Goal: Task Accomplishment & Management: Complete application form

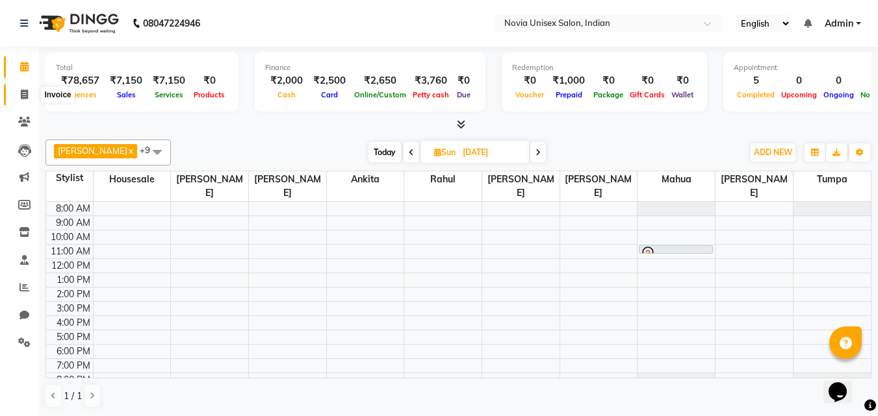
click at [23, 96] on icon at bounding box center [24, 95] width 7 height 10
select select "8772"
select select "service"
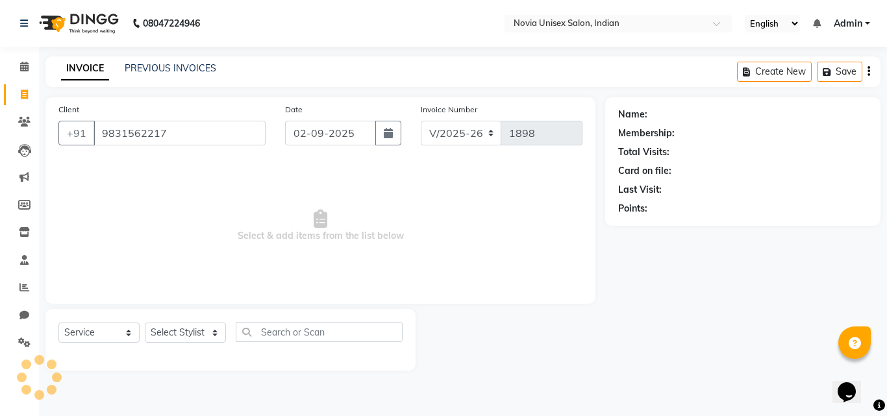
type input "9831562217"
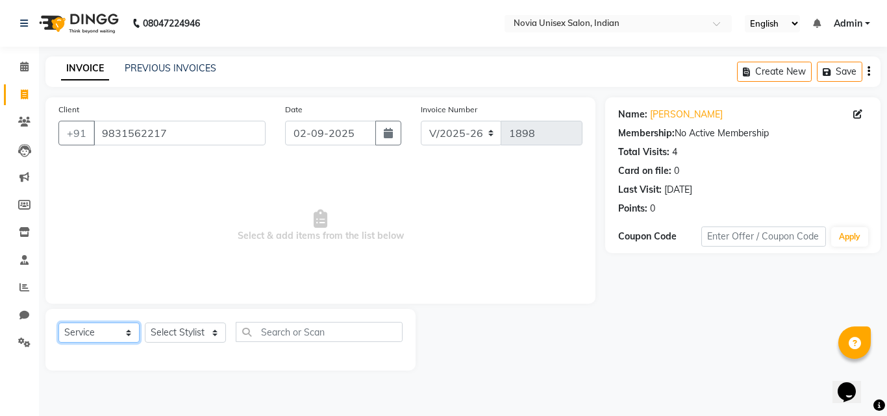
click at [119, 334] on select "Select Service Product Membership Package Voucher Prepaid Gift Card" at bounding box center [98, 333] width 81 height 20
click at [58, 323] on select "Select Service Product Membership Package Voucher Prepaid Gift Card" at bounding box center [98, 333] width 81 height 20
click at [168, 332] on select "Select Stylist [PERSON_NAME] [PERSON_NAME] housesale [PERSON_NAME] [PERSON_NAME…" at bounding box center [185, 333] width 81 height 20
select select "89580"
click at [145, 323] on select "Select Stylist [PERSON_NAME] [PERSON_NAME] housesale [PERSON_NAME] [PERSON_NAME…" at bounding box center [185, 333] width 81 height 20
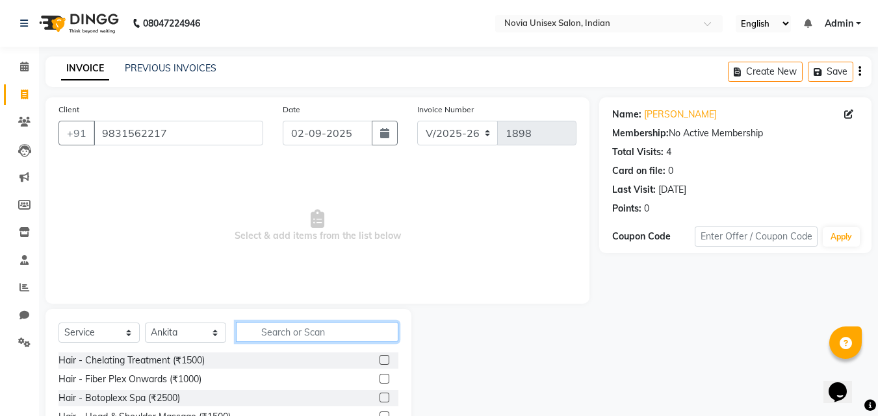
click at [302, 330] on input "text" at bounding box center [317, 332] width 162 height 20
type input "thr"
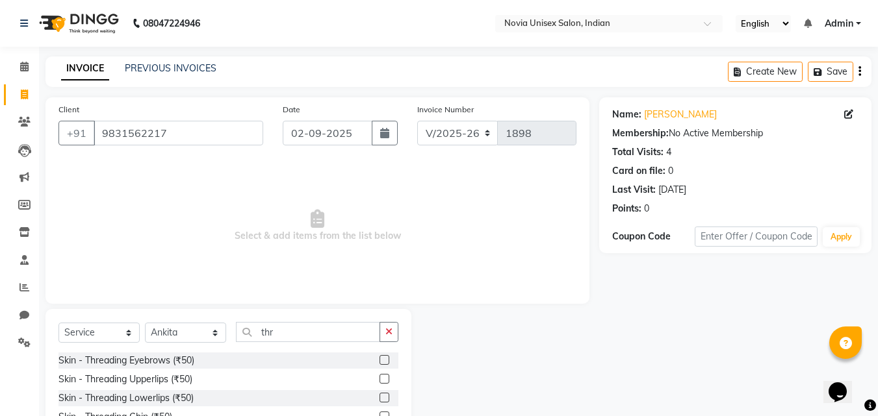
click at [379, 361] on label at bounding box center [384, 360] width 10 height 10
click at [379, 361] on input "checkbox" at bounding box center [383, 361] width 8 height 8
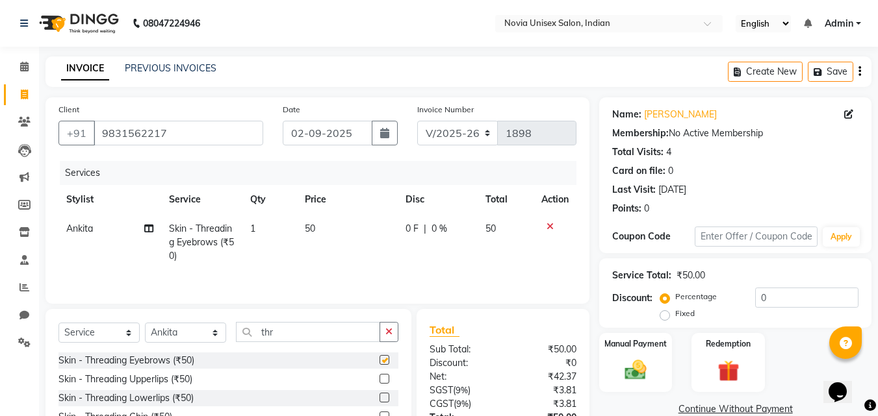
checkbox input "false"
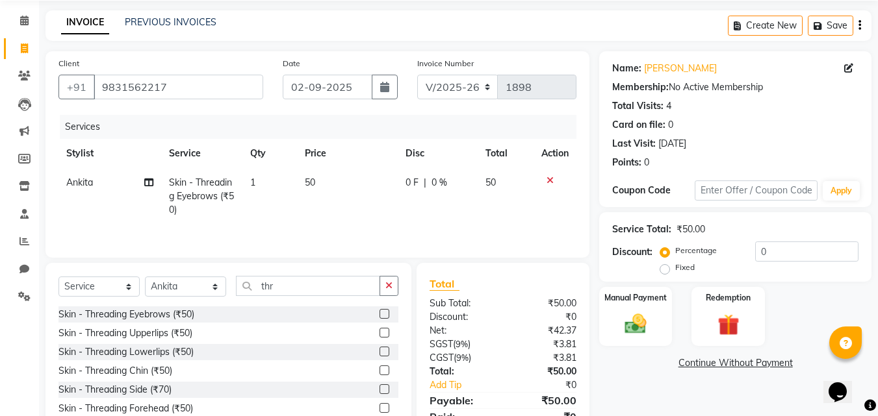
scroll to position [104, 0]
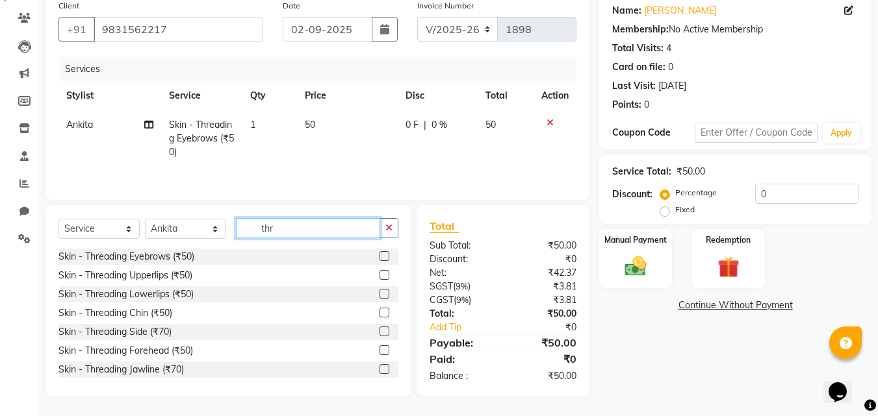
click at [309, 234] on input "thr" at bounding box center [308, 228] width 144 height 20
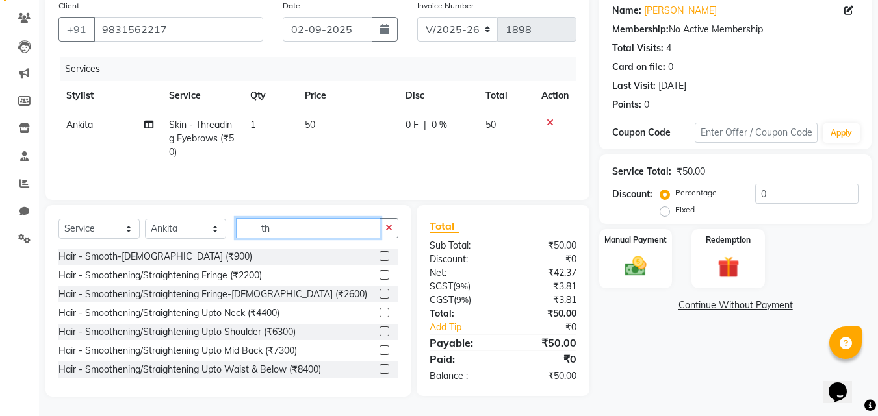
type input "t"
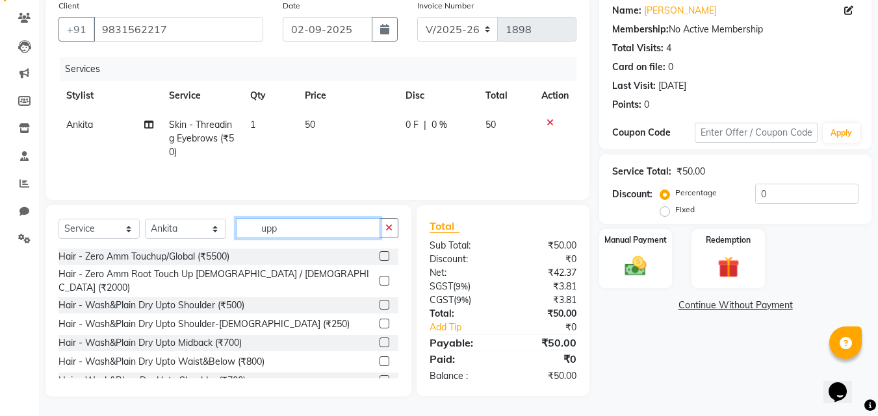
scroll to position [103, 0]
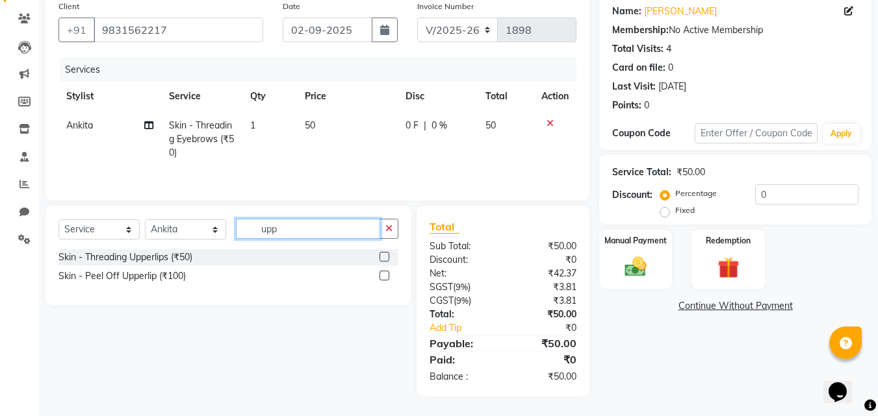
type input "upp"
click at [381, 257] on label at bounding box center [384, 257] width 10 height 10
click at [381, 257] on input "checkbox" at bounding box center [383, 257] width 8 height 8
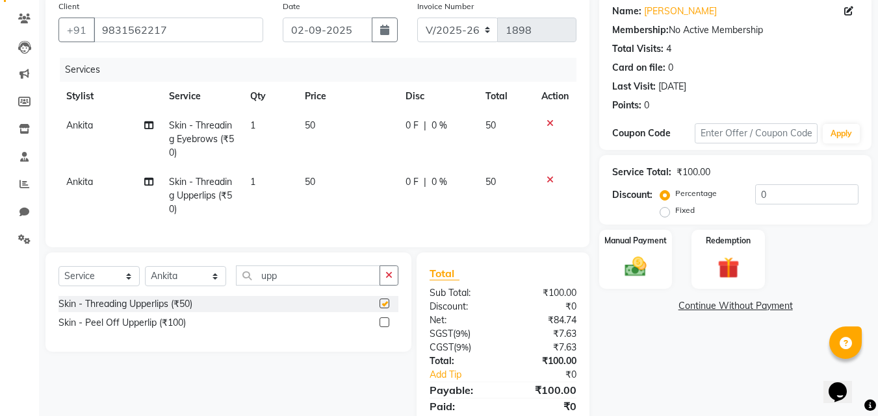
checkbox input "false"
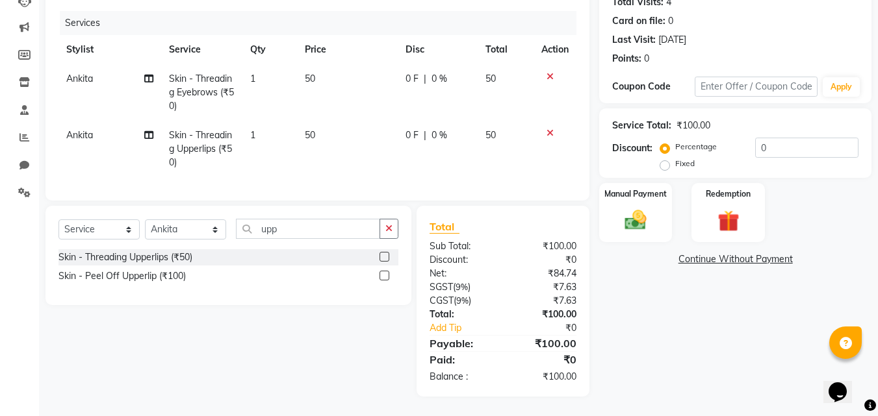
scroll to position [160, 0]
click at [646, 210] on img at bounding box center [635, 220] width 36 height 26
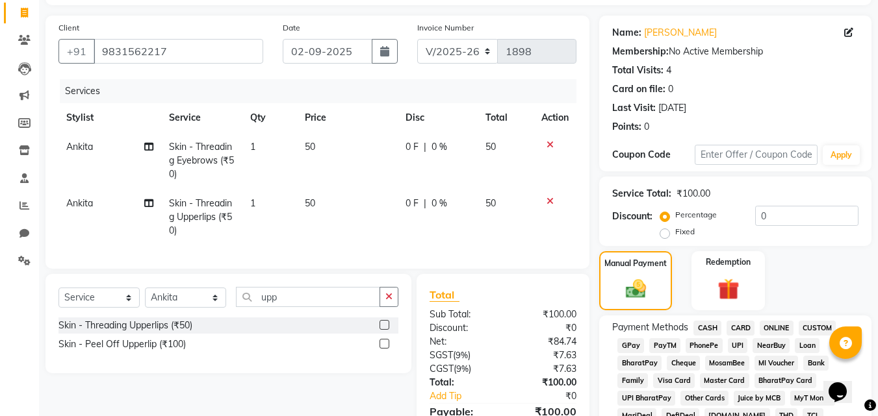
scroll to position [260, 0]
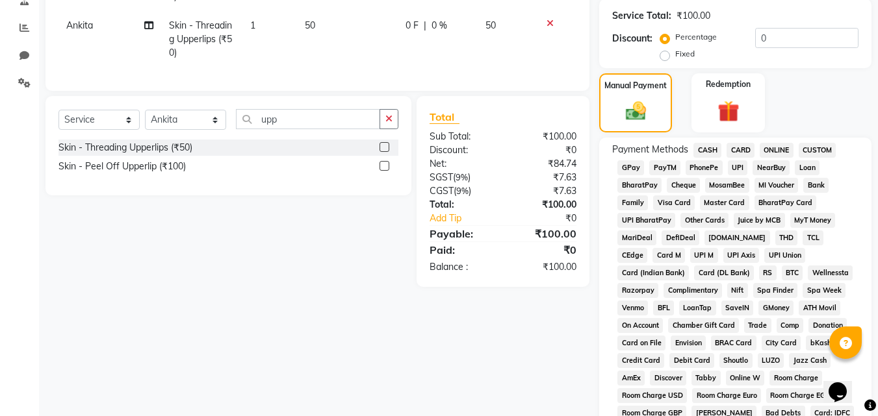
click at [704, 153] on span "CASH" at bounding box center [707, 150] width 28 height 15
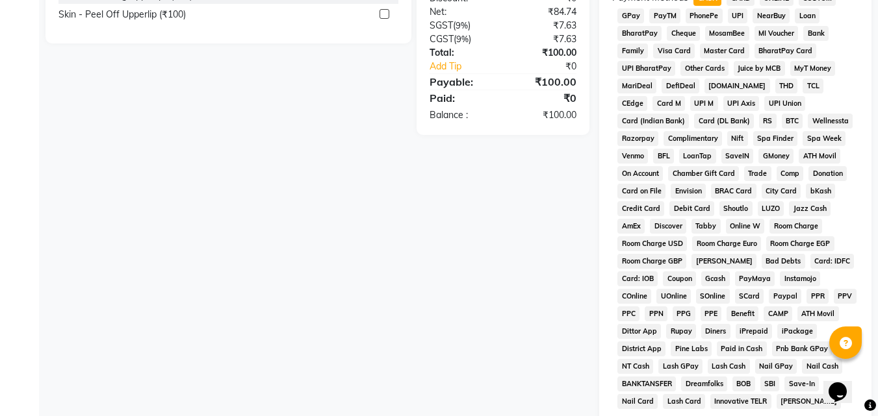
scroll to position [577, 0]
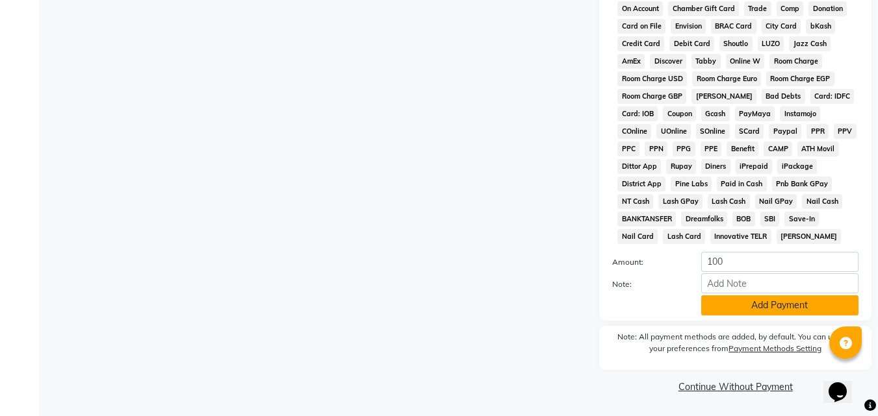
click at [752, 311] on button "Add Payment" at bounding box center [779, 306] width 157 height 20
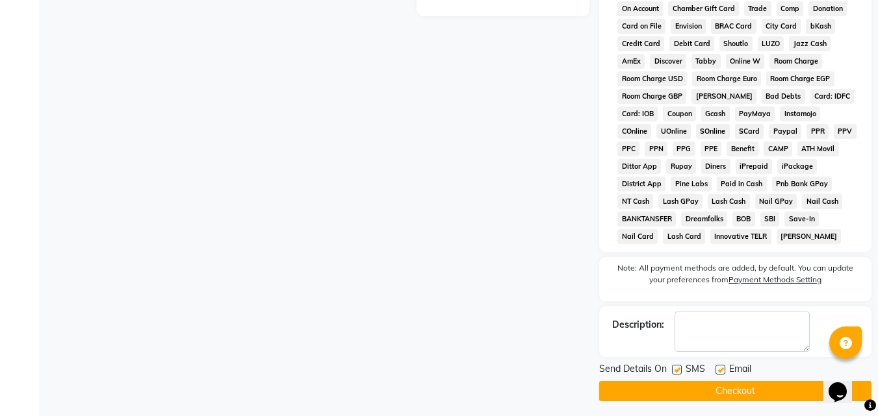
click at [739, 388] on button "Checkout" at bounding box center [735, 391] width 272 height 20
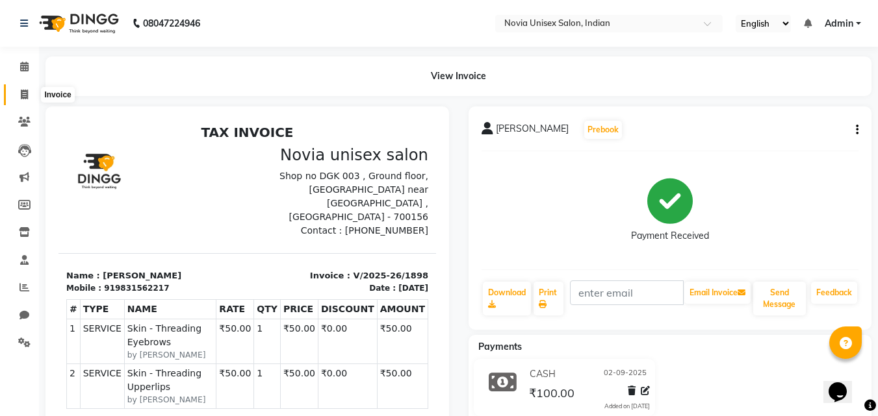
click at [23, 90] on icon at bounding box center [24, 95] width 7 height 10
select select "8772"
select select "service"
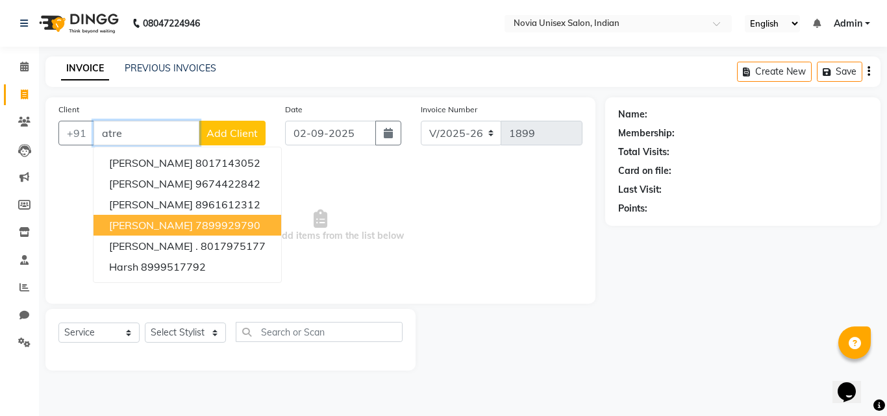
click at [196, 219] on ngb-highlight "7899929790" at bounding box center [228, 225] width 65 height 13
type input "7899929790"
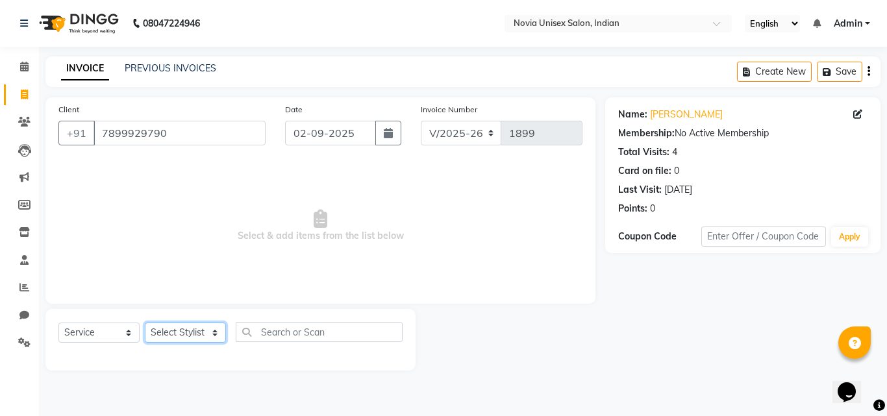
click at [182, 335] on select "Select Stylist [PERSON_NAME] [PERSON_NAME] housesale [PERSON_NAME] [PERSON_NAME…" at bounding box center [185, 333] width 81 height 20
select select "89593"
click at [145, 323] on select "Select Stylist [PERSON_NAME] [PERSON_NAME] housesale [PERSON_NAME] [PERSON_NAME…" at bounding box center [185, 333] width 81 height 20
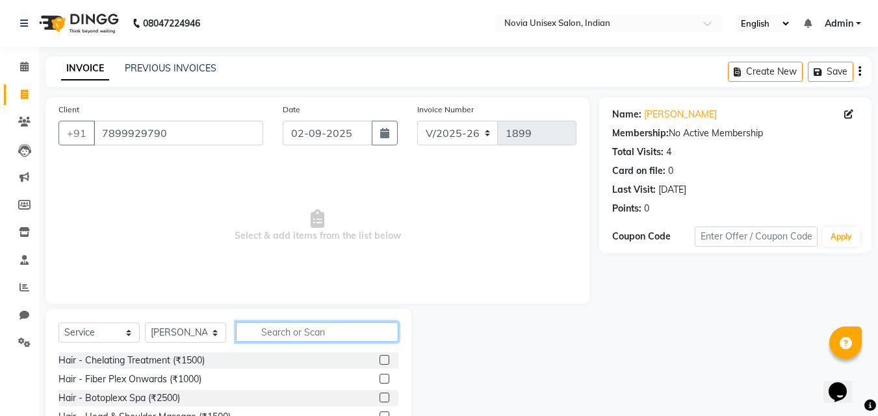
click at [357, 332] on input "text" at bounding box center [317, 332] width 162 height 20
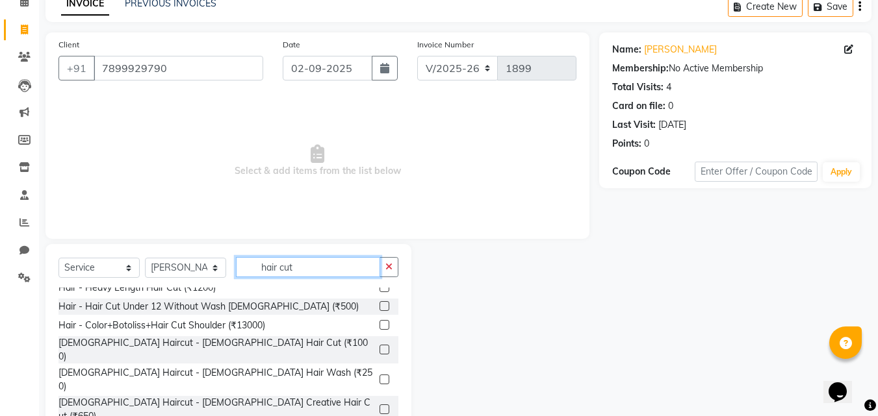
scroll to position [390, 0]
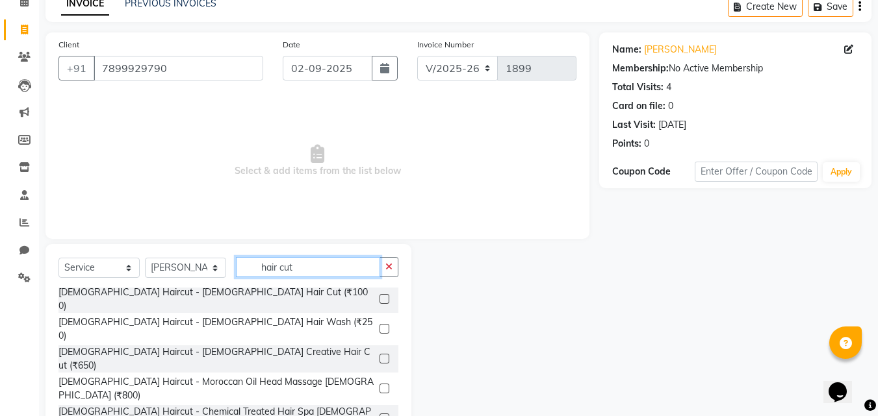
click at [331, 271] on input "hair cut" at bounding box center [308, 267] width 144 height 20
type input "h"
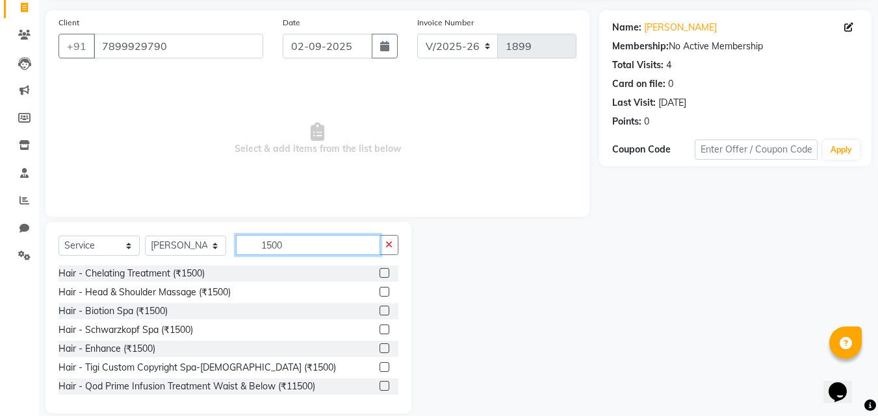
scroll to position [104, 0]
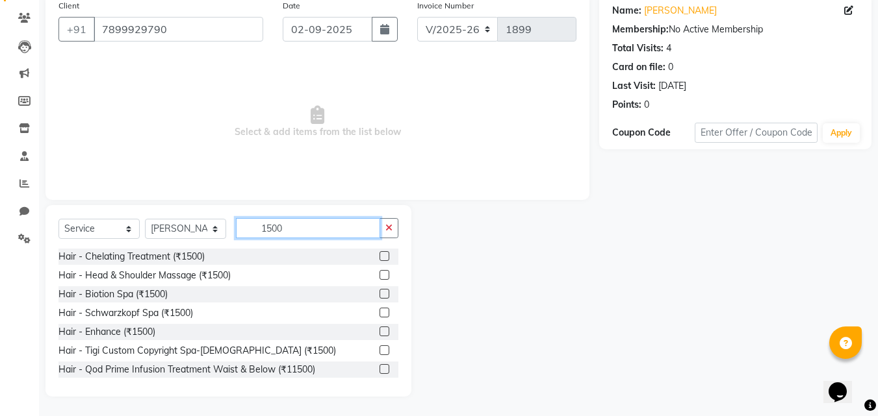
click at [324, 232] on input "1500" at bounding box center [308, 228] width 144 height 20
type input "1"
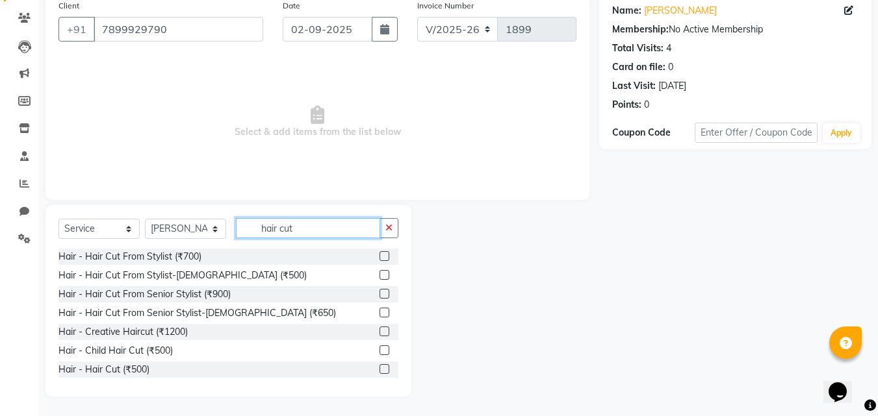
type input "hair cut"
click at [379, 331] on label at bounding box center [384, 332] width 10 height 10
click at [379, 331] on input "checkbox" at bounding box center [383, 332] width 8 height 8
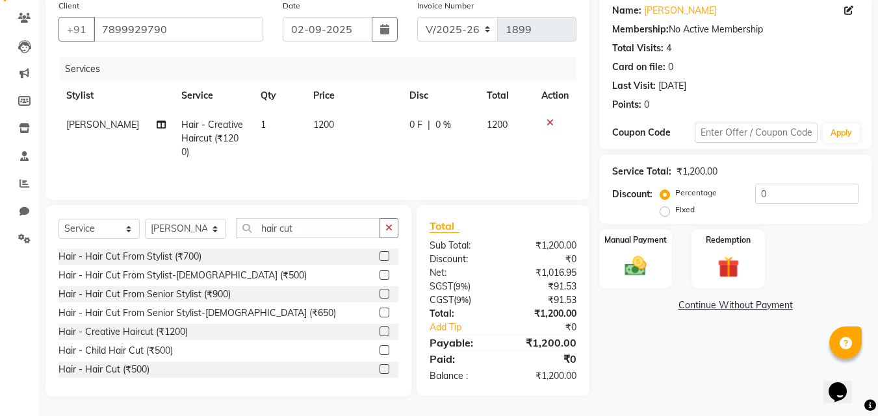
click at [379, 330] on label at bounding box center [384, 332] width 10 height 10
click at [379, 330] on input "checkbox" at bounding box center [383, 332] width 8 height 8
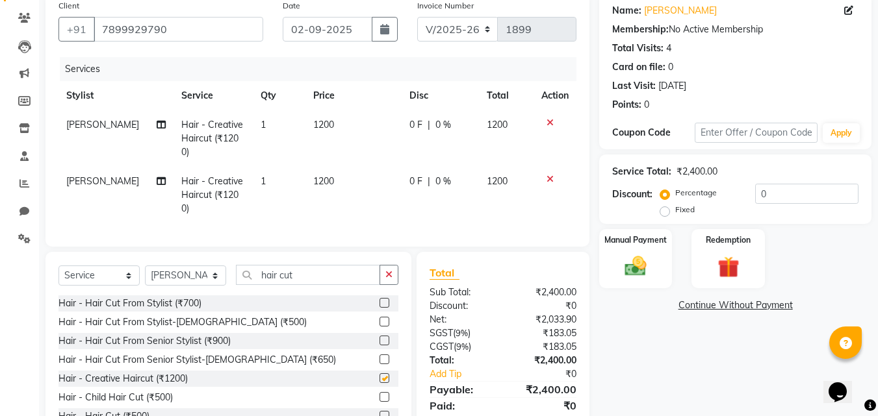
checkbox input "false"
click at [81, 180] on span "[PERSON_NAME]" at bounding box center [102, 181] width 73 height 12
select select "89593"
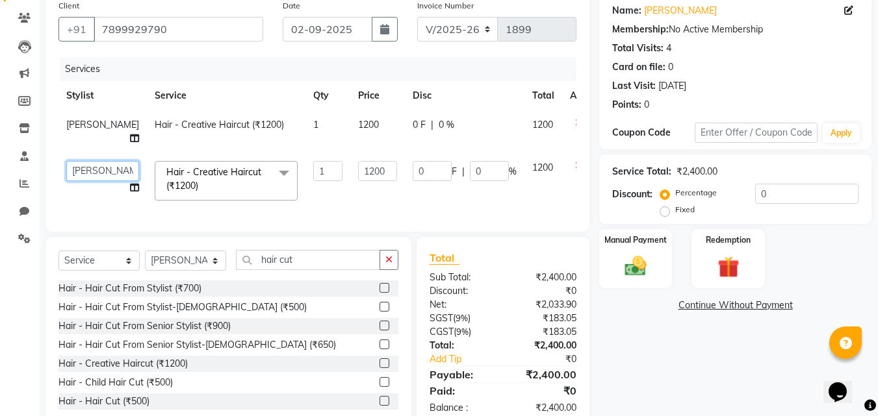
click at [94, 173] on select "[PERSON_NAME] [PERSON_NAME] housesale [PERSON_NAME] [PERSON_NAME] Rahul [PERSON…" at bounding box center [102, 171] width 73 height 20
select select "89571"
click at [351, 124] on td "1200" at bounding box center [377, 131] width 55 height 43
select select "89593"
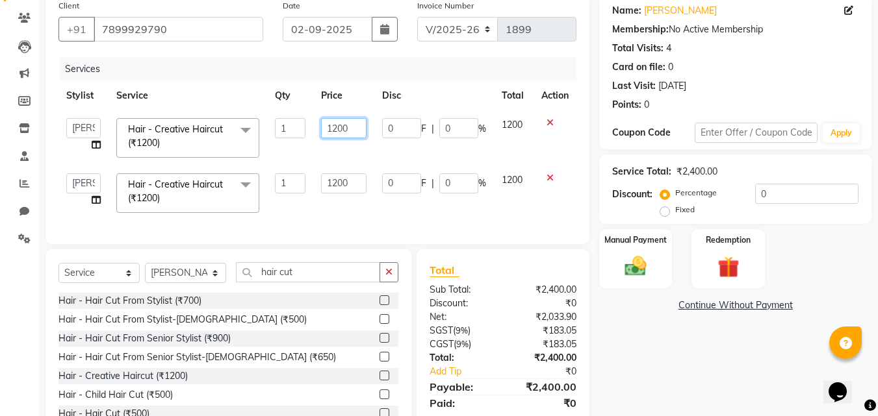
drag, startPoint x: 352, startPoint y: 128, endPoint x: 307, endPoint y: 130, distance: 45.5
click at [307, 130] on tr "[PERSON_NAME] [PERSON_NAME] housesale [PERSON_NAME] [PERSON_NAME] Rahul [PERSON…" at bounding box center [317, 137] width 518 height 55
type input "1500"
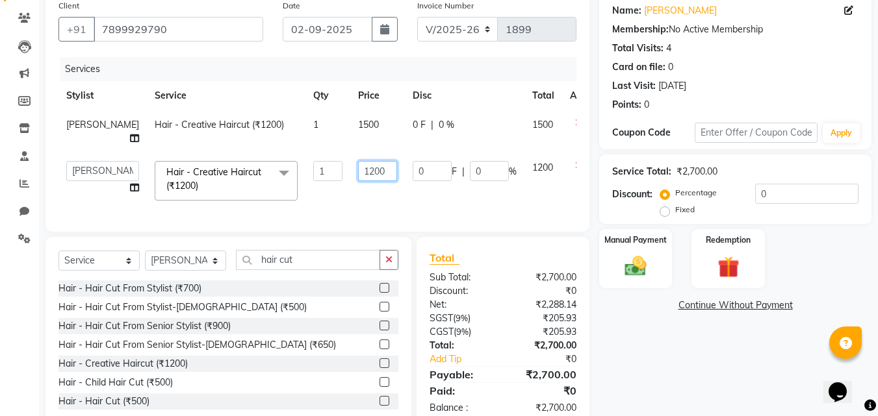
drag, startPoint x: 359, startPoint y: 178, endPoint x: 282, endPoint y: 179, distance: 76.7
click at [282, 179] on tr "[PERSON_NAME] [PERSON_NAME] housesale [PERSON_NAME] [PERSON_NAME] Rahul [PERSON…" at bounding box center [331, 180] width 546 height 55
type input "1500"
click at [694, 352] on div "Name: [PERSON_NAME] Membership: No Active Membership Total Visits: 4 Card on fi…" at bounding box center [740, 211] width 282 height 435
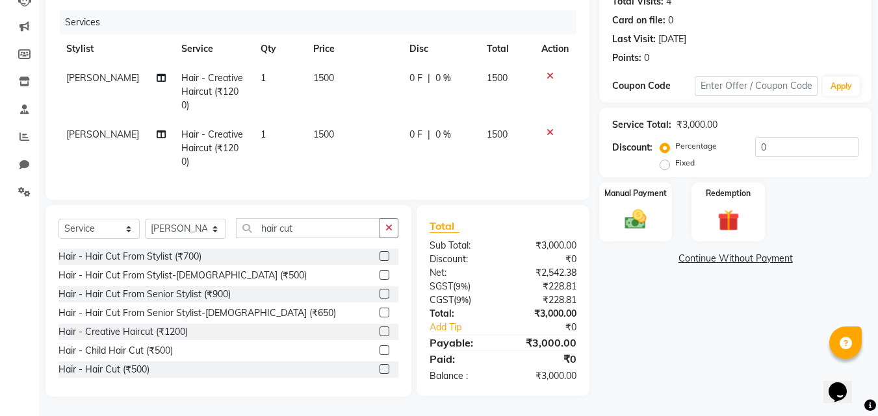
scroll to position [160, 0]
click at [342, 236] on input "hair cut" at bounding box center [308, 228] width 144 height 20
type input "h"
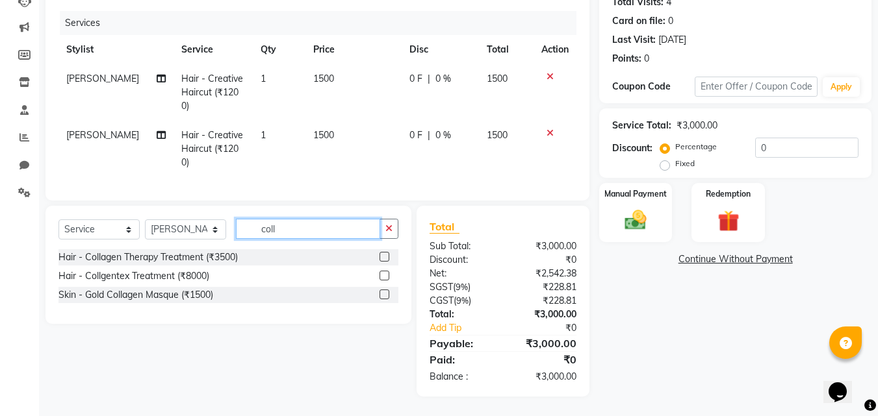
scroll to position [160, 0]
type input "coll"
click at [384, 257] on label at bounding box center [384, 257] width 10 height 10
click at [384, 257] on input "checkbox" at bounding box center [383, 257] width 8 height 8
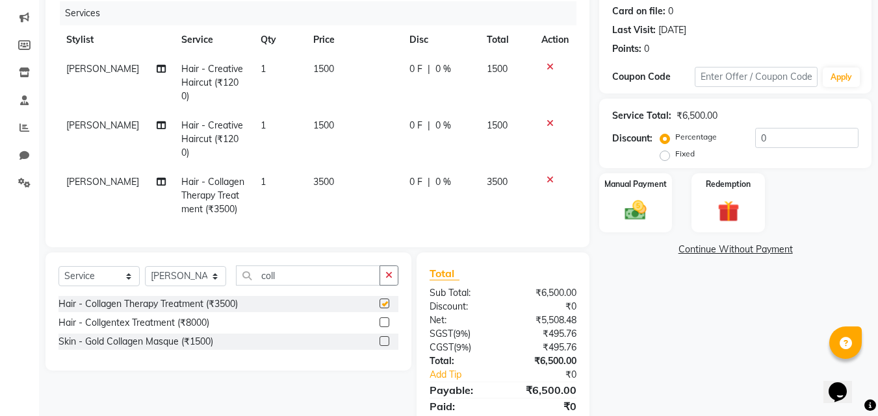
checkbox input "false"
click at [322, 181] on span "3500" at bounding box center [323, 182] width 21 height 12
select select "89593"
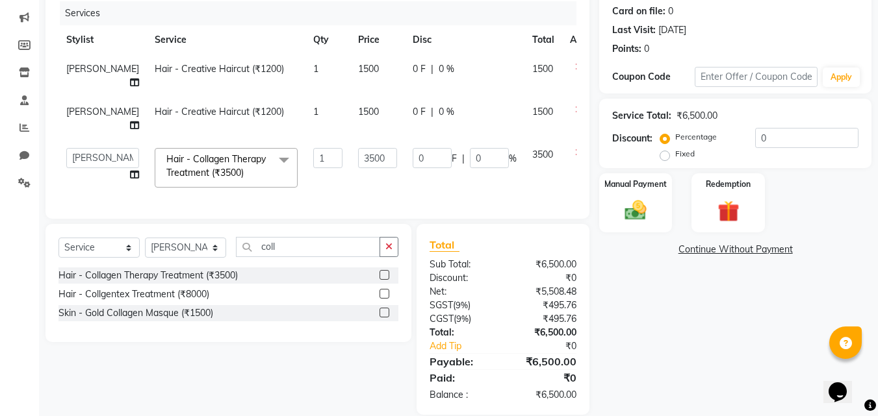
click at [350, 181] on td "3500" at bounding box center [377, 167] width 55 height 55
click at [358, 158] on input "3500" at bounding box center [377, 158] width 39 height 20
type input "3"
type input "4000"
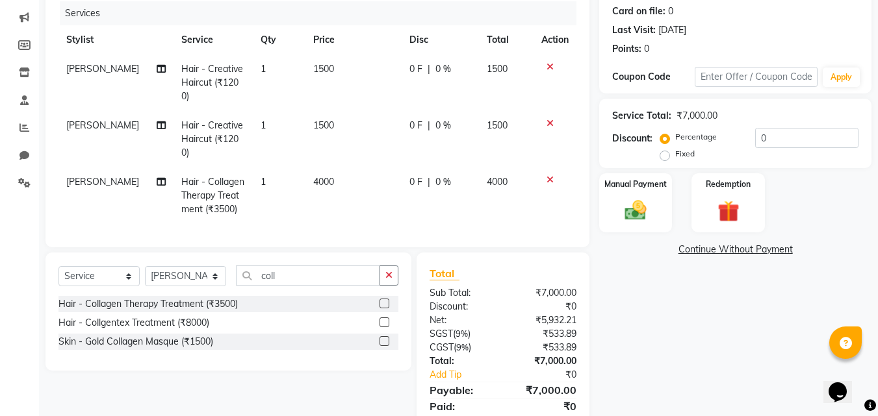
click at [654, 305] on div "Name: [PERSON_NAME] Membership: No Active Membership Total Visits: 4 Card on fi…" at bounding box center [740, 191] width 282 height 506
click at [173, 286] on select "Select Stylist [PERSON_NAME] [PERSON_NAME] housesale [PERSON_NAME] [PERSON_NAME…" at bounding box center [185, 276] width 81 height 20
select select "89571"
click at [145, 276] on select "Select Stylist [PERSON_NAME] [PERSON_NAME] housesale [PERSON_NAME] [PERSON_NAME…" at bounding box center [185, 276] width 81 height 20
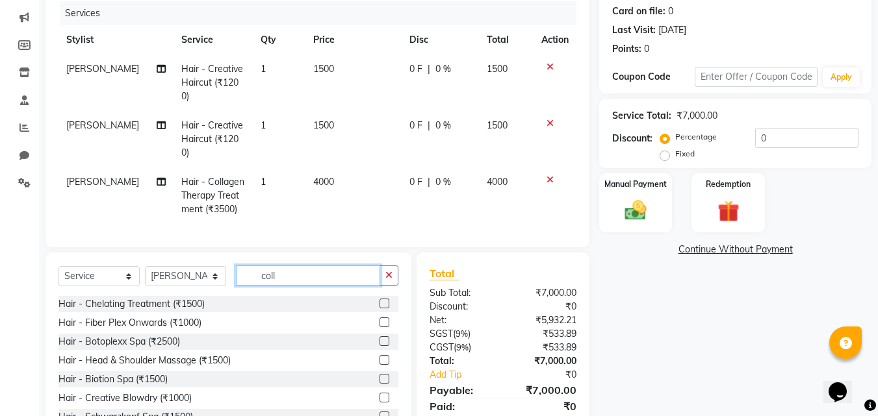
click at [312, 286] on input "coll" at bounding box center [308, 276] width 144 height 20
type input "c"
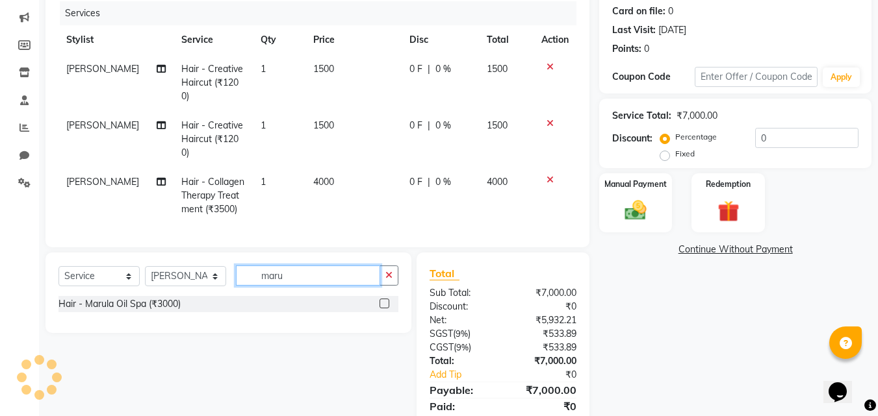
type input "maru"
click at [384, 309] on label at bounding box center [384, 304] width 10 height 10
click at [384, 309] on input "checkbox" at bounding box center [383, 304] width 8 height 8
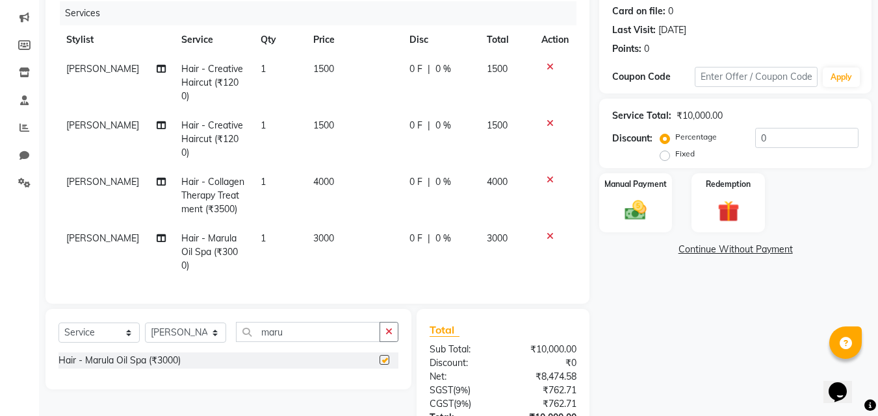
checkbox input "false"
click at [333, 234] on td "3000" at bounding box center [353, 252] width 96 height 57
select select "89571"
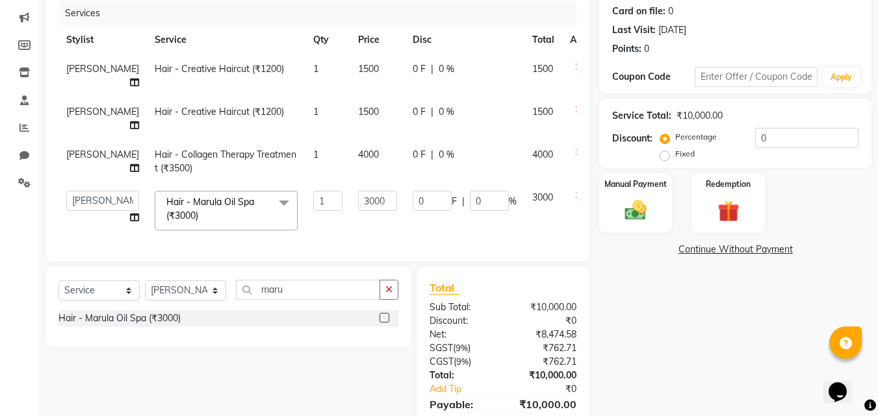
click at [350, 234] on td "3000" at bounding box center [377, 210] width 55 height 55
click at [358, 200] on input "3000" at bounding box center [377, 201] width 39 height 20
type input "3"
type input "2500"
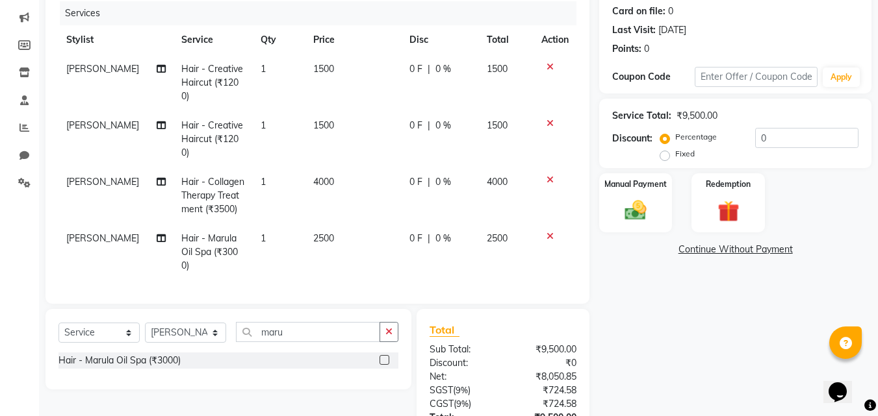
click at [691, 340] on div "Name: [PERSON_NAME] Membership: No Active Membership Total Visits: 4 Card on fi…" at bounding box center [740, 219] width 282 height 563
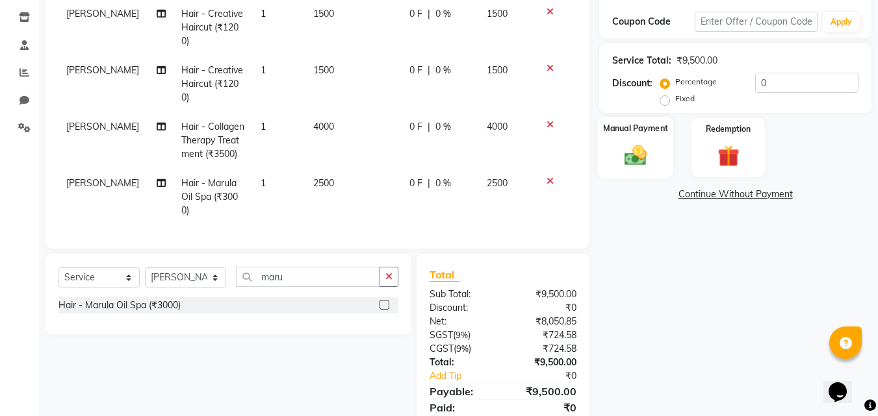
scroll to position [259, 0]
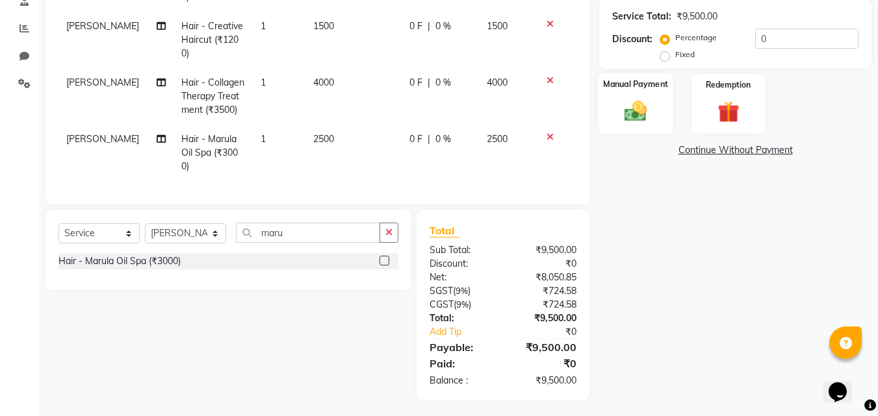
click at [635, 114] on img at bounding box center [635, 111] width 36 height 26
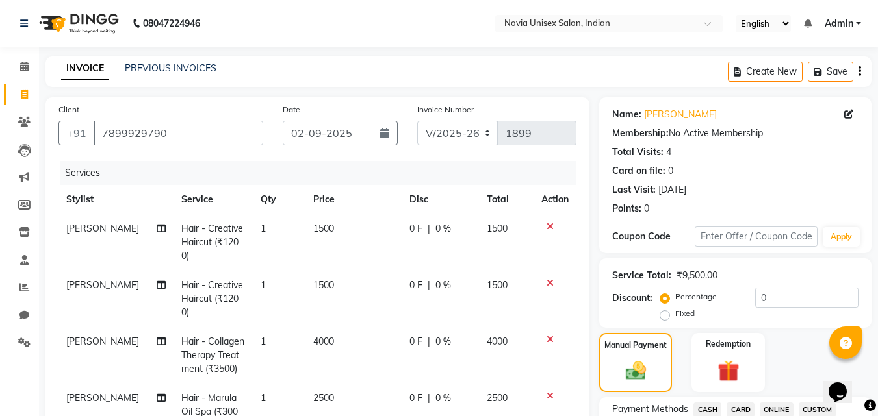
scroll to position [325, 0]
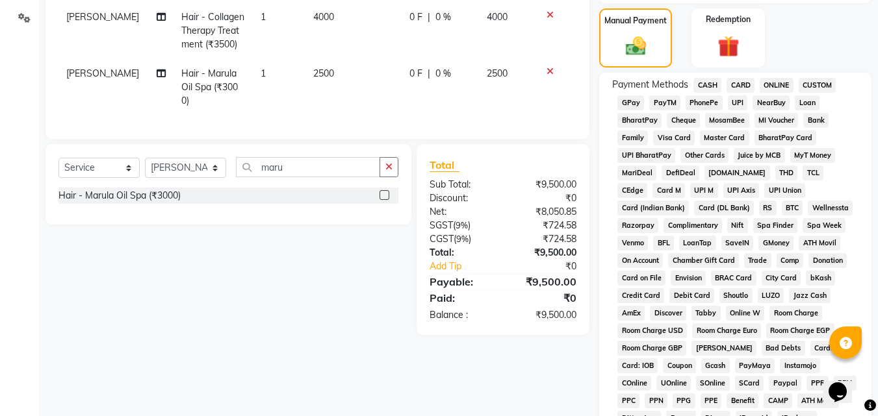
click at [745, 84] on span "CARD" at bounding box center [740, 85] width 28 height 15
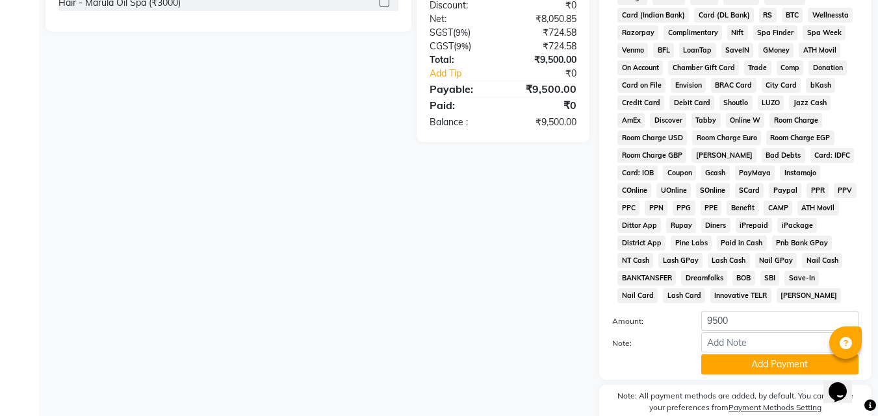
scroll to position [577, 0]
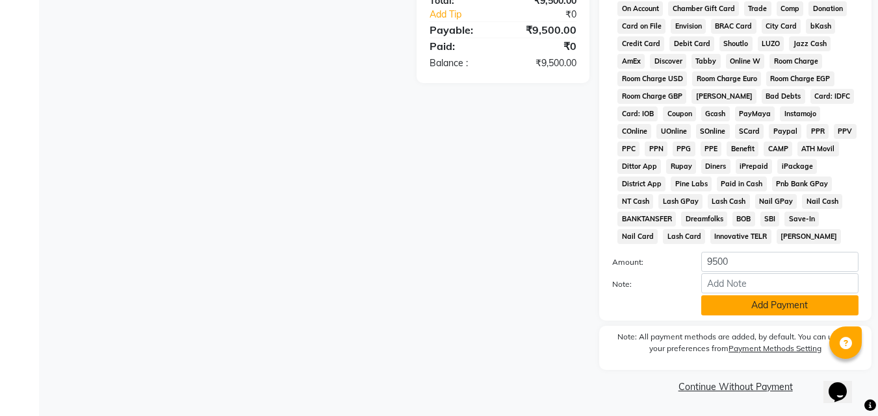
click at [749, 307] on button "Add Payment" at bounding box center [779, 306] width 157 height 20
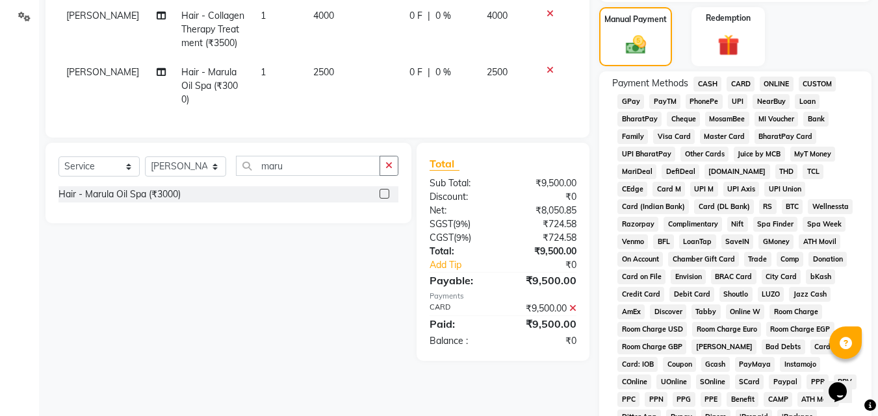
scroll to position [581, 0]
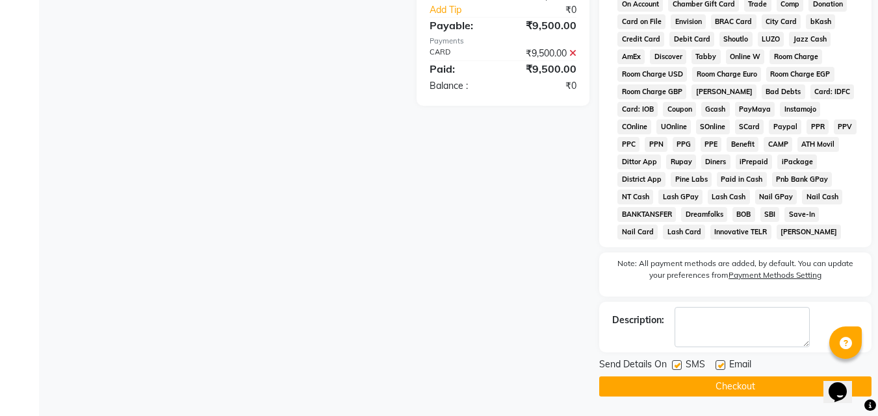
click at [750, 385] on button "Checkout" at bounding box center [735, 387] width 272 height 20
